Goal: Information Seeking & Learning: Learn about a topic

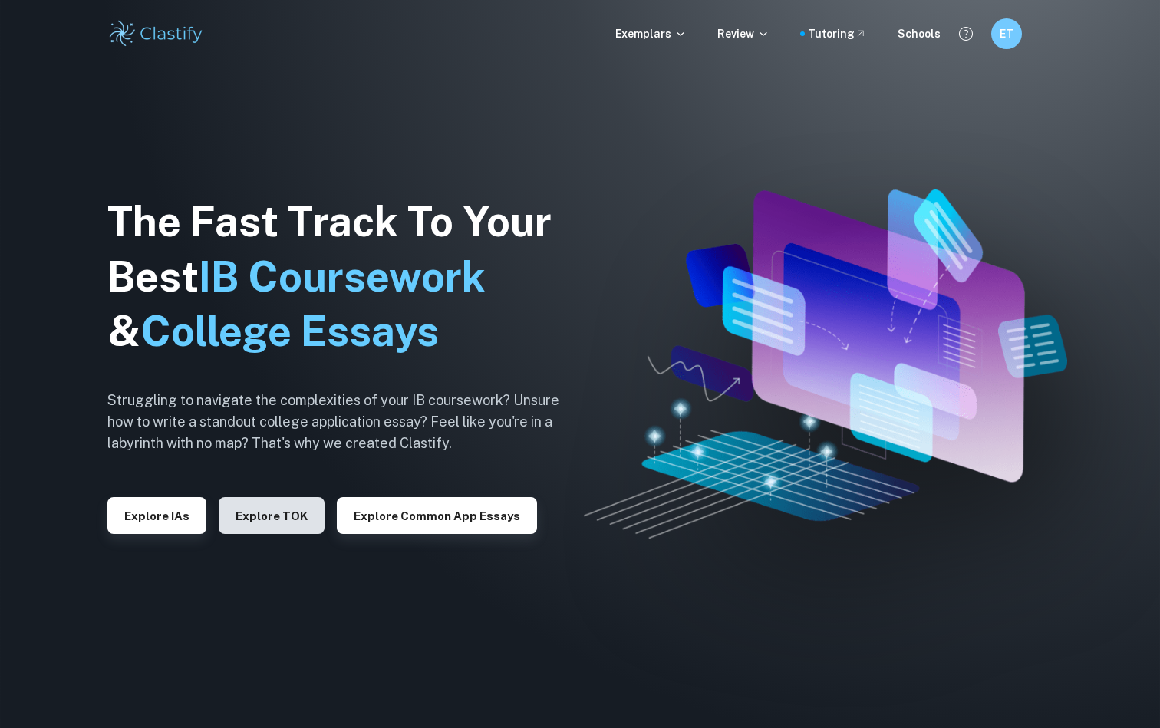
click at [272, 522] on button "Explore TOK" at bounding box center [272, 515] width 106 height 37
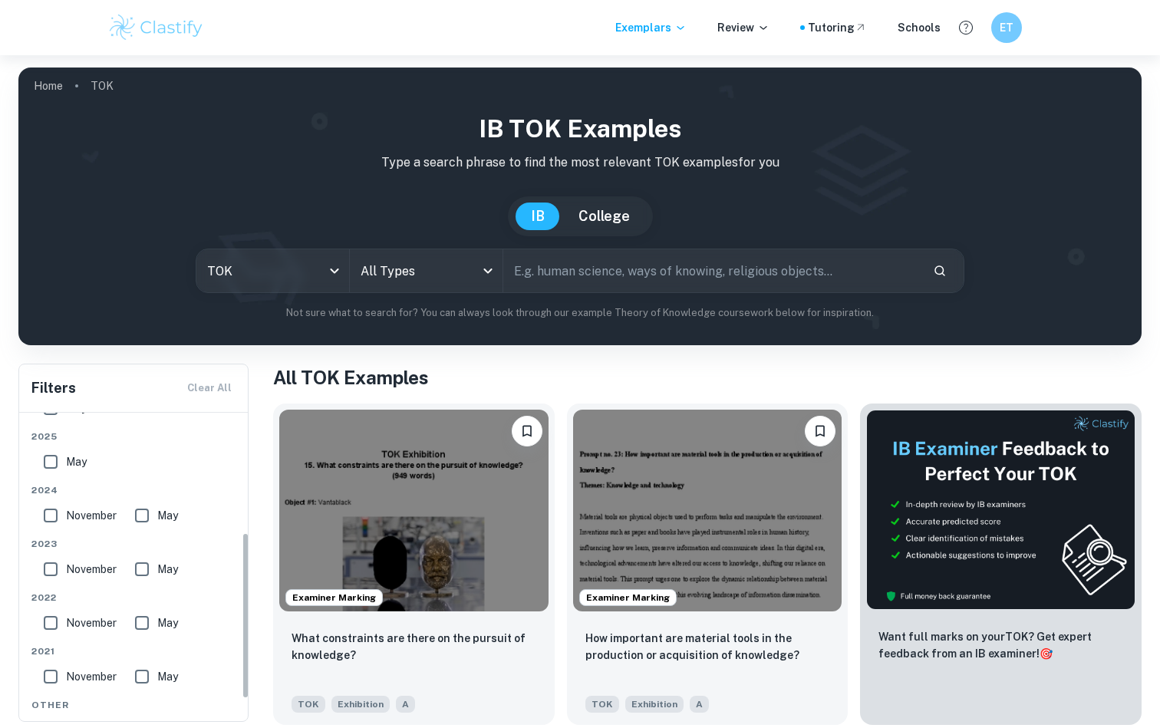
scroll to position [222, 0]
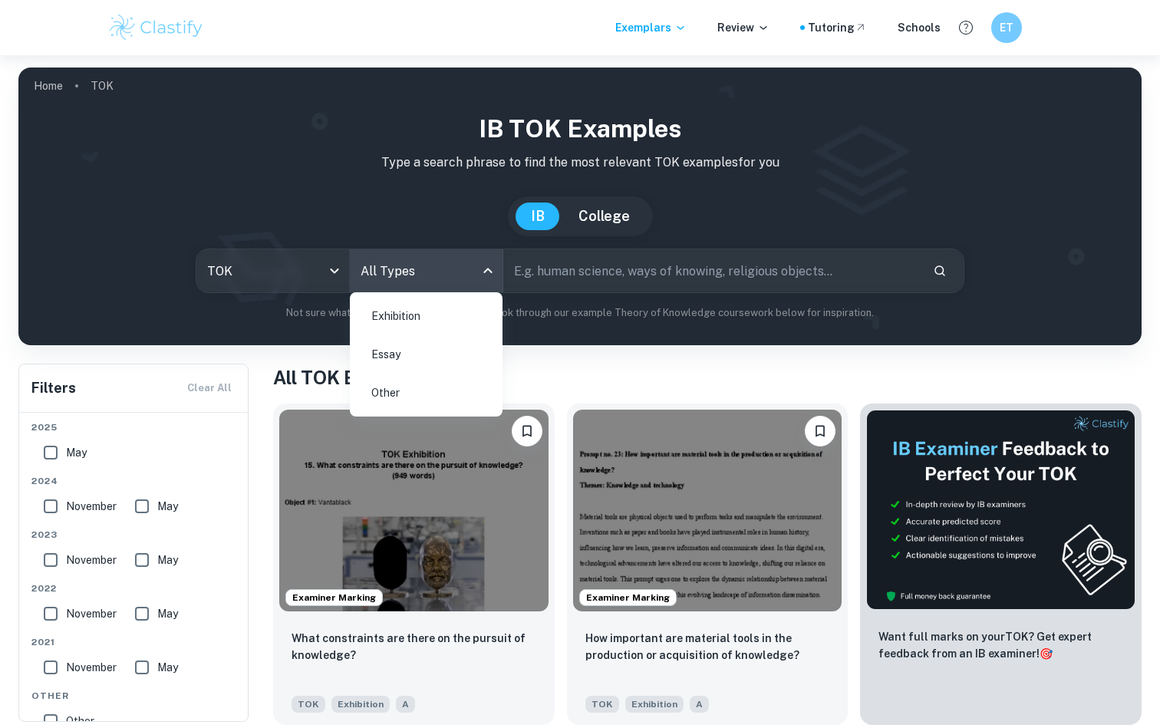
click at [362, 275] on body "We value your privacy We use cookies to enhance your browsing experience, serve…" at bounding box center [580, 419] width 1160 height 728
drag, startPoint x: 390, startPoint y: 378, endPoint x: 376, endPoint y: 354, distance: 28.5
click at [376, 354] on ul "Exhibition Essay Other" at bounding box center [426, 354] width 153 height 124
click at [376, 354] on li "Essay" at bounding box center [426, 354] width 140 height 35
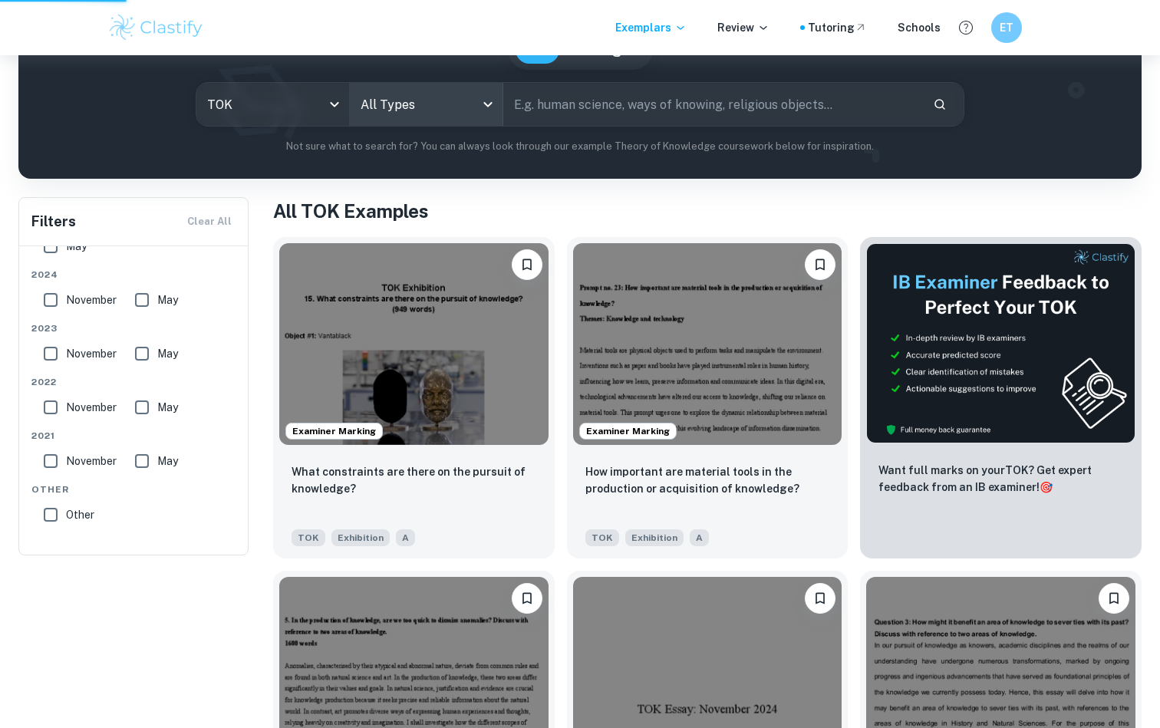
scroll to position [94, 0]
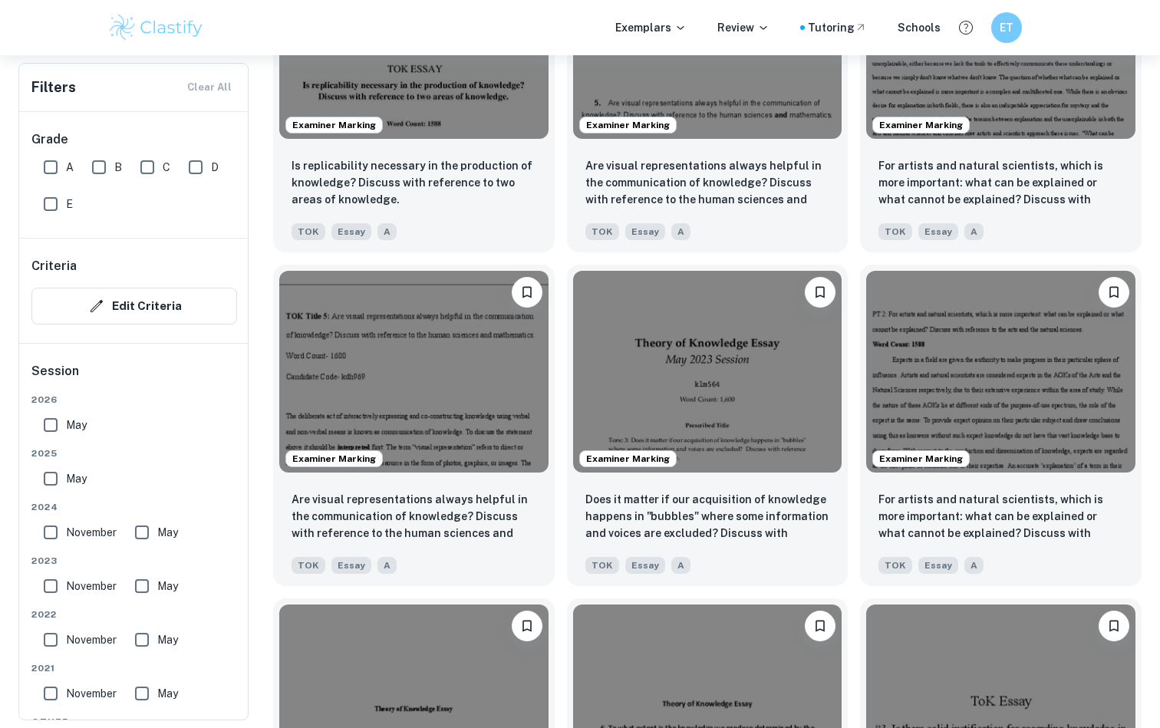
scroll to position [2966, 0]
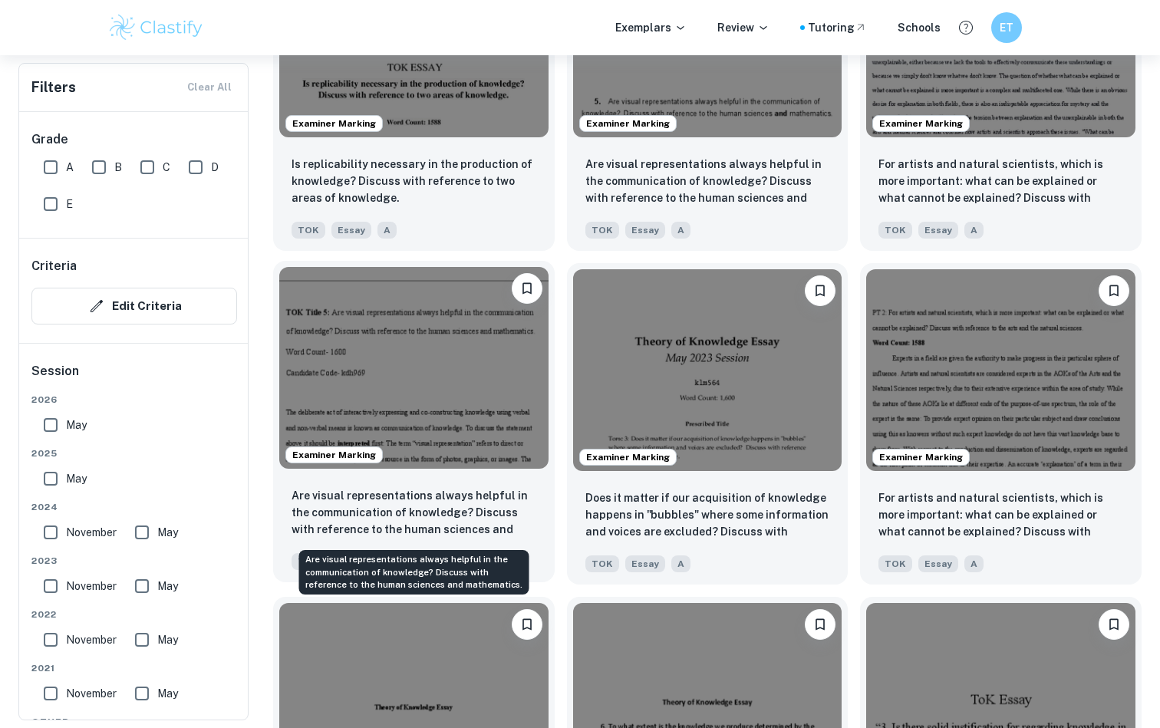
click at [463, 498] on p "Are visual representations always helpful in the communication of knowledge? Di…" at bounding box center [413, 513] width 245 height 52
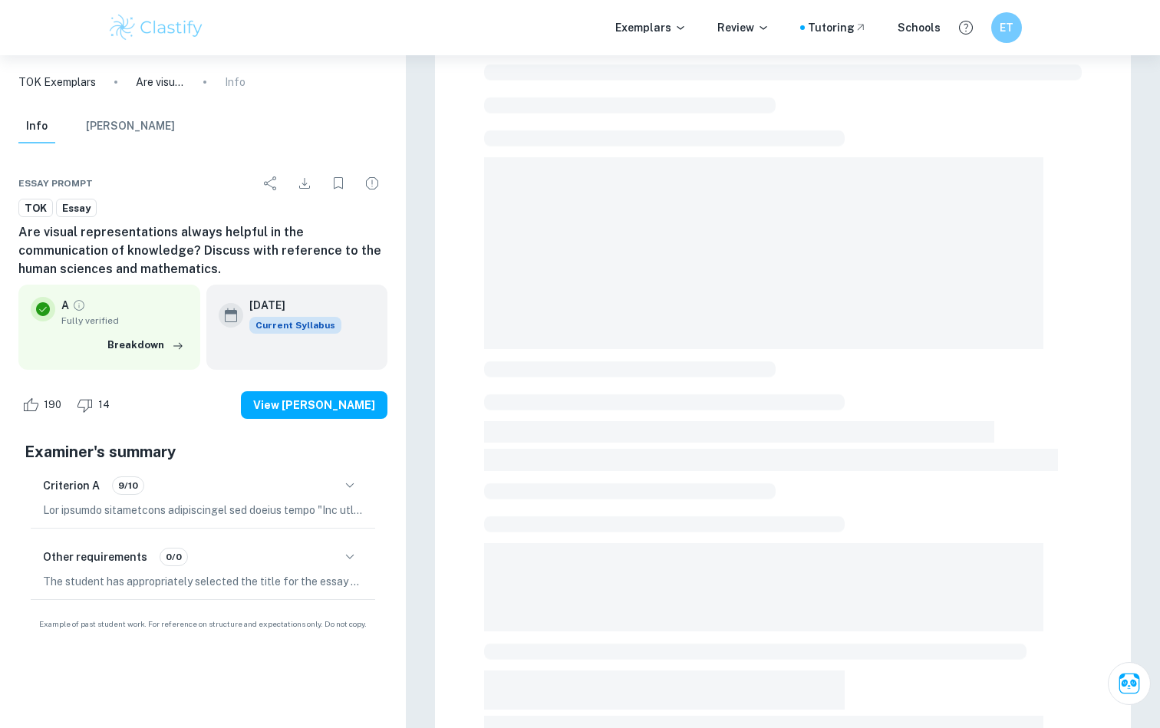
scroll to position [69, 0]
click at [222, 485] on div "Criterion A 9/10" at bounding box center [203, 485] width 320 height 26
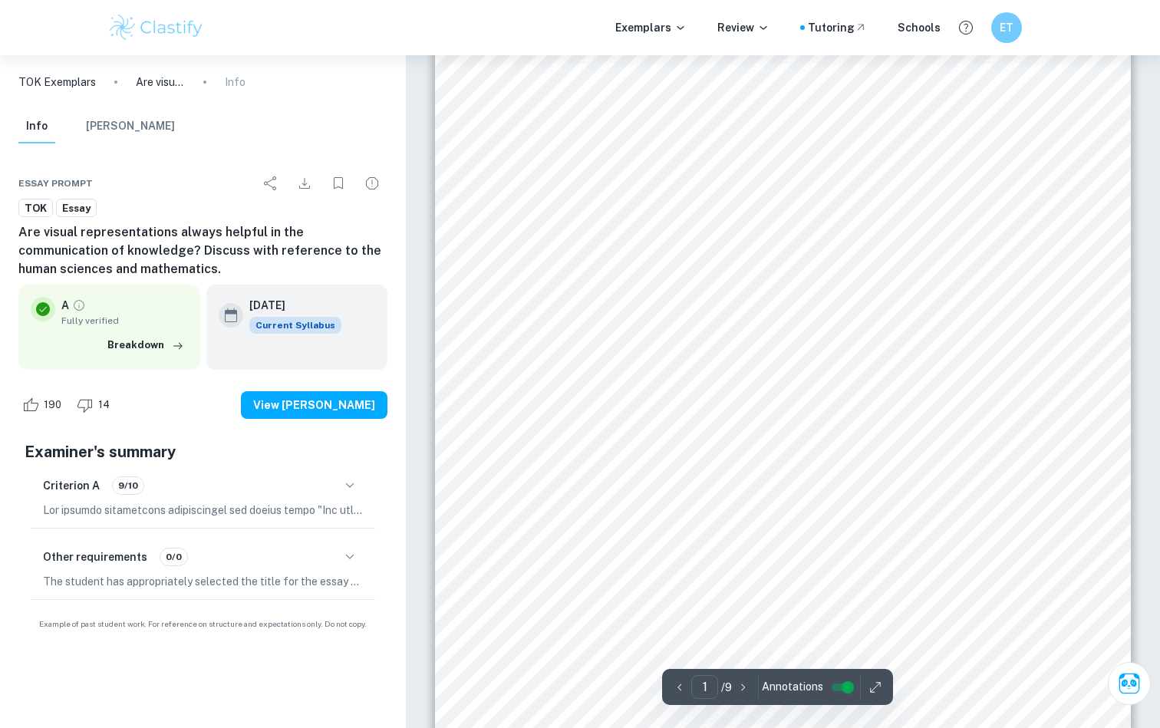
scroll to position [0, 0]
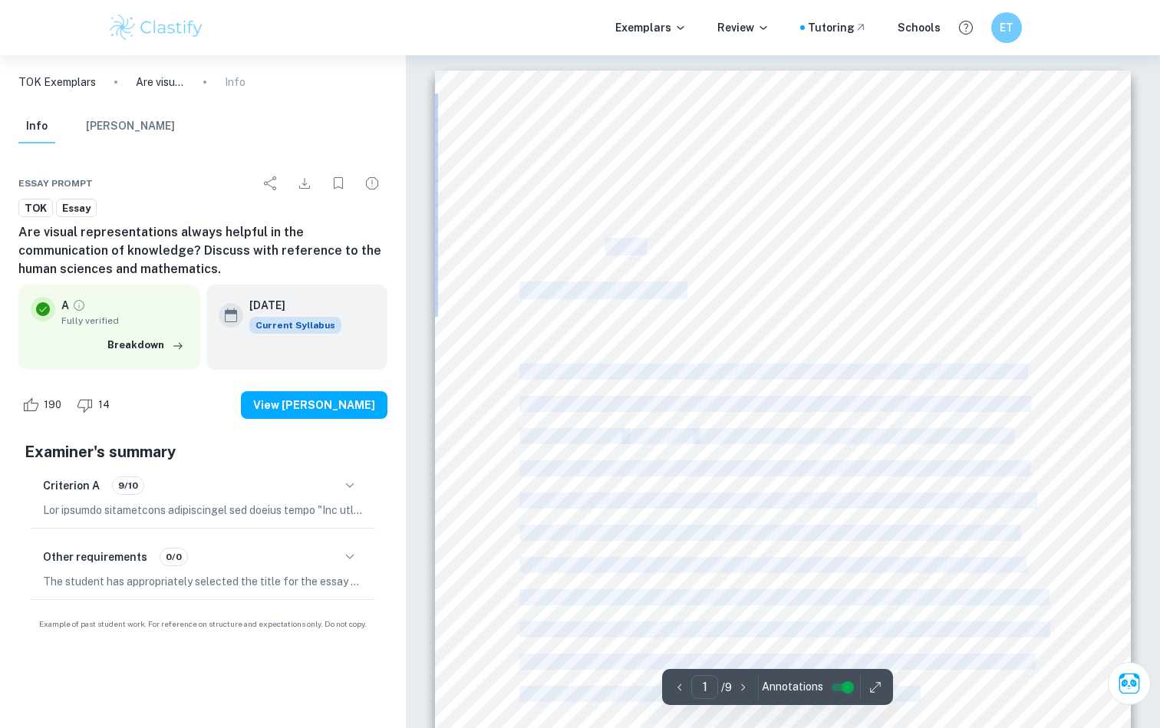
drag, startPoint x: 652, startPoint y: 262, endPoint x: 606, endPoint y: 255, distance: 46.5
click at [606, 255] on div "TOK Title 5: Are visual representations always helpful in the communication of …" at bounding box center [783, 563] width 696 height 985
click at [606, 255] on span "Word Count- 1600" at bounding box center [580, 247] width 123 height 16
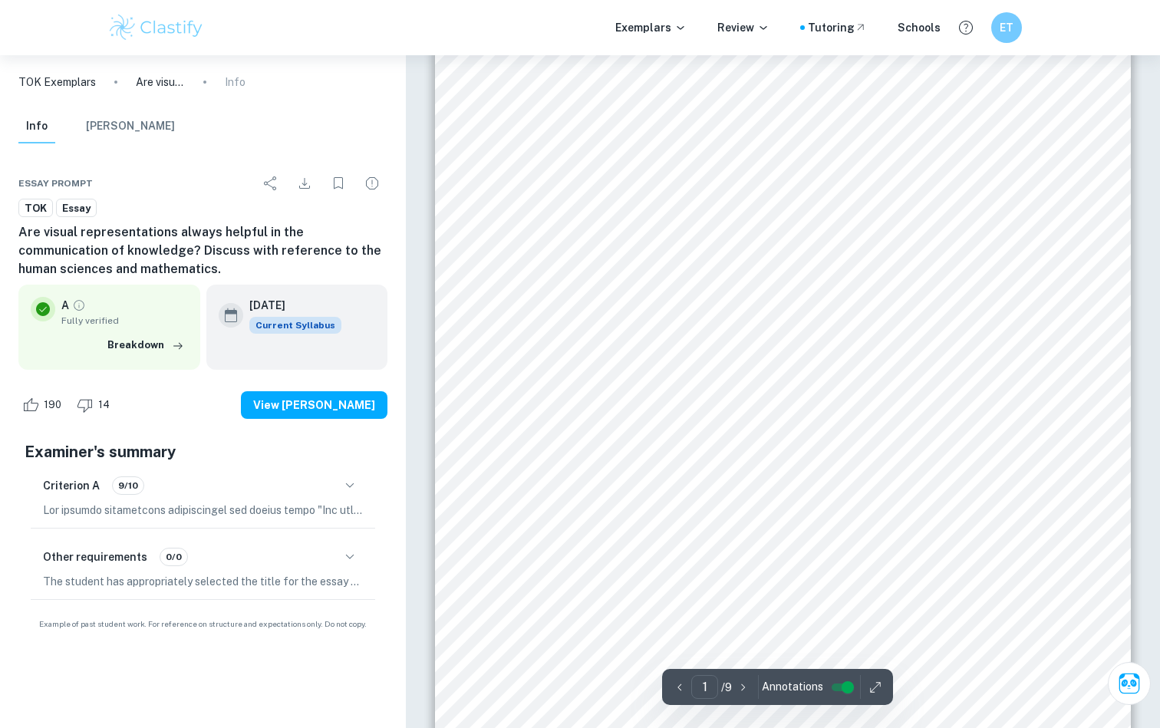
click at [503, 364] on div "TOK Title 5: Are visual representations always helpful in the communication of …" at bounding box center [783, 506] width 696 height 985
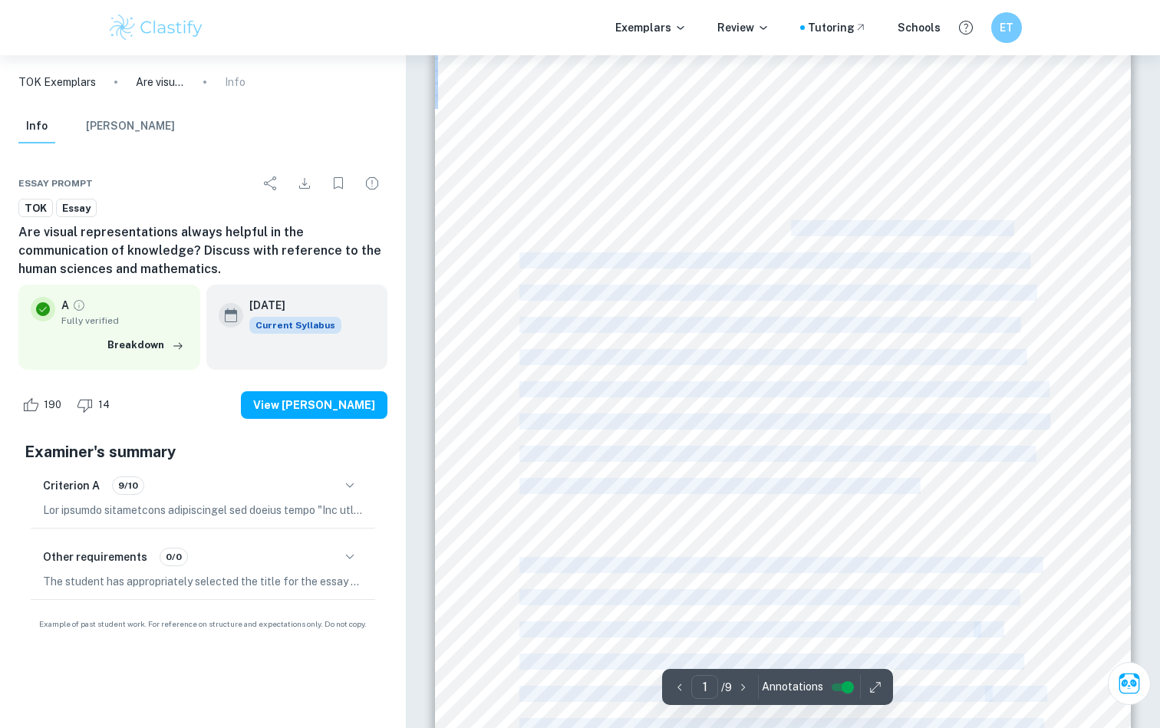
drag, startPoint x: 792, startPoint y: 235, endPoint x: 851, endPoint y: 504, distance: 275.8
click at [853, 506] on div "TOK Title 5: Are visual representations always helpful in the communication of …" at bounding box center [783, 355] width 696 height 985
click at [851, 504] on div "TOK Title 5: Are visual representations always helpful in the communication of …" at bounding box center [783, 355] width 696 height 985
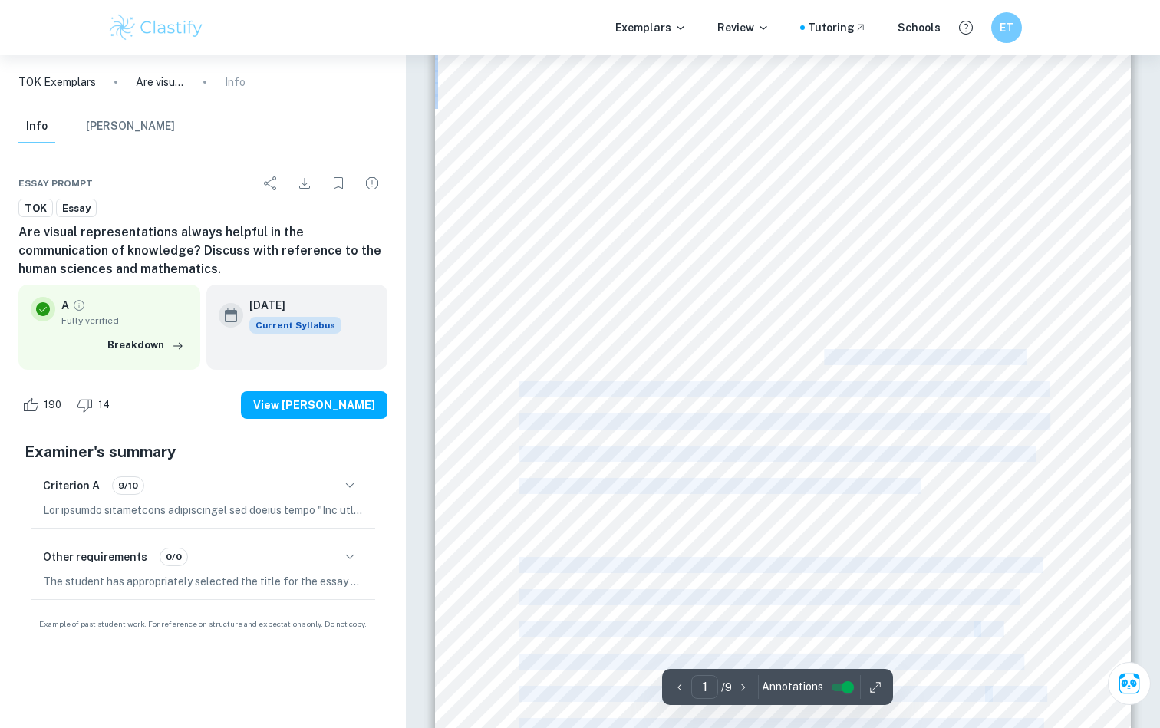
drag, startPoint x: 517, startPoint y: 166, endPoint x: 818, endPoint y: 355, distance: 355.6
click at [821, 357] on div "TOK Title 5: Are visual representations always helpful in the communication of …" at bounding box center [783, 355] width 696 height 985
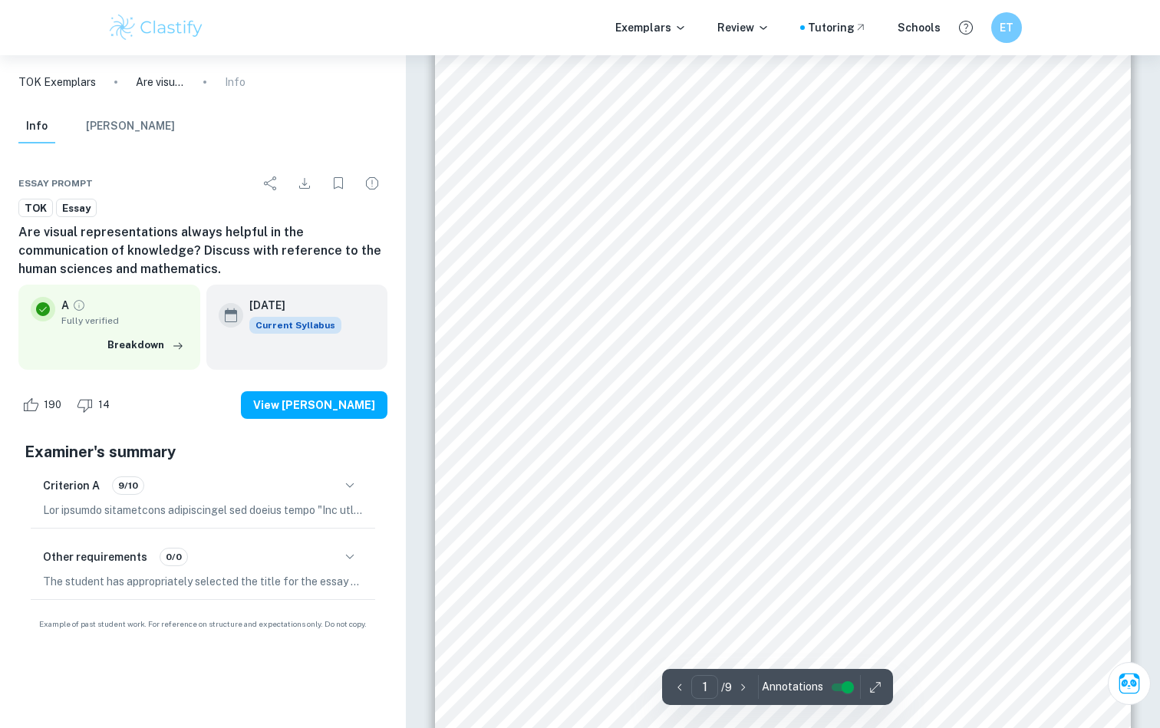
click at [818, 355] on span "Though the term “always” stands to be an assumption. My thesis will centre arou…" at bounding box center [771, 358] width 504 height 14
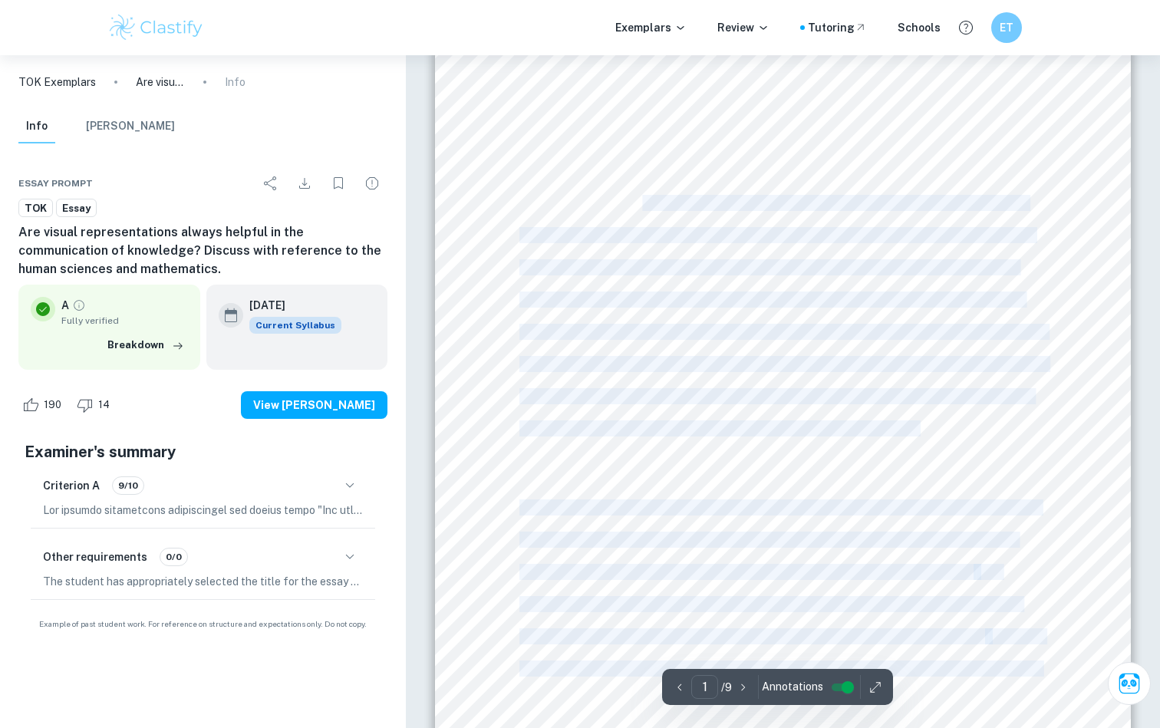
drag, startPoint x: 643, startPoint y: 202, endPoint x: 917, endPoint y: 426, distance: 353.8
click at [917, 426] on div "TOK Title 5: Are visual representations always helpful in the communication of …" at bounding box center [783, 297] width 696 height 985
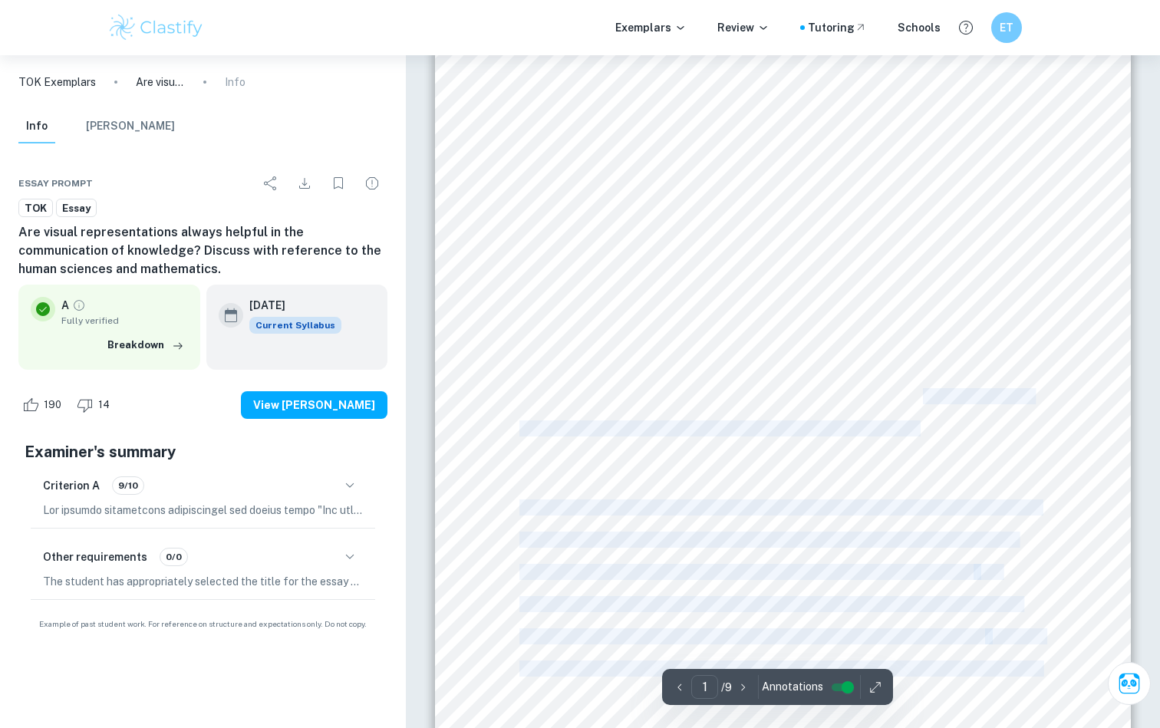
drag, startPoint x: 928, startPoint y: 428, endPoint x: 926, endPoint y: 399, distance: 29.2
click at [926, 399] on div "TOK Title 5: Are visual representations always helpful in the communication of …" at bounding box center [783, 297] width 696 height 985
click at [926, 399] on span "knowledge can often be misleading. It will check whether visual representations…" at bounding box center [775, 397] width 513 height 14
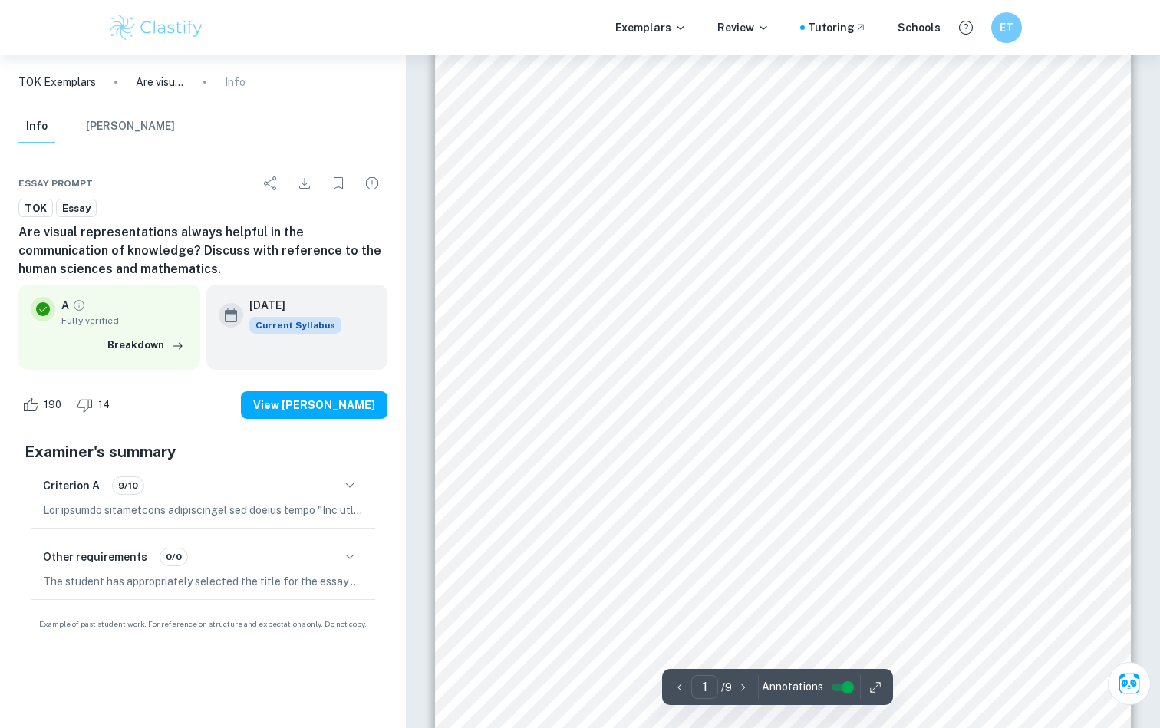
scroll to position [100, 0]
